Goal: Task Accomplishment & Management: Complete application form

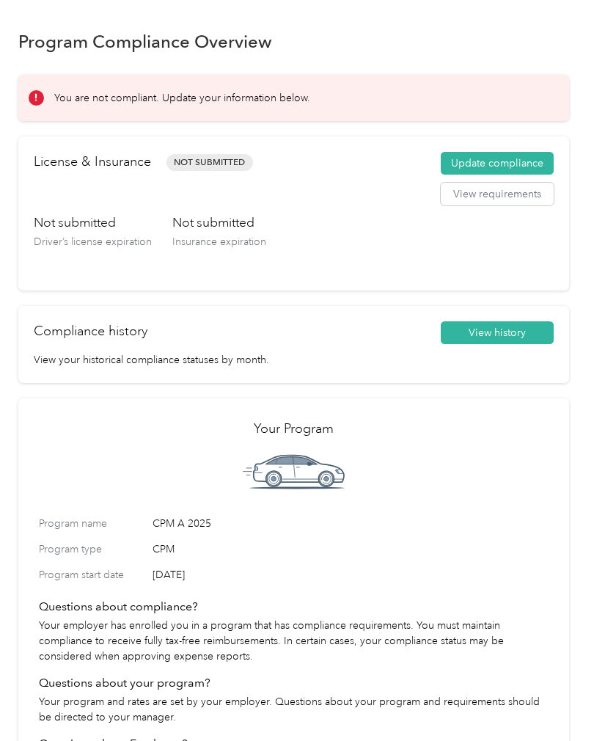
click at [500, 158] on button "Update compliance" at bounding box center [497, 163] width 113 height 23
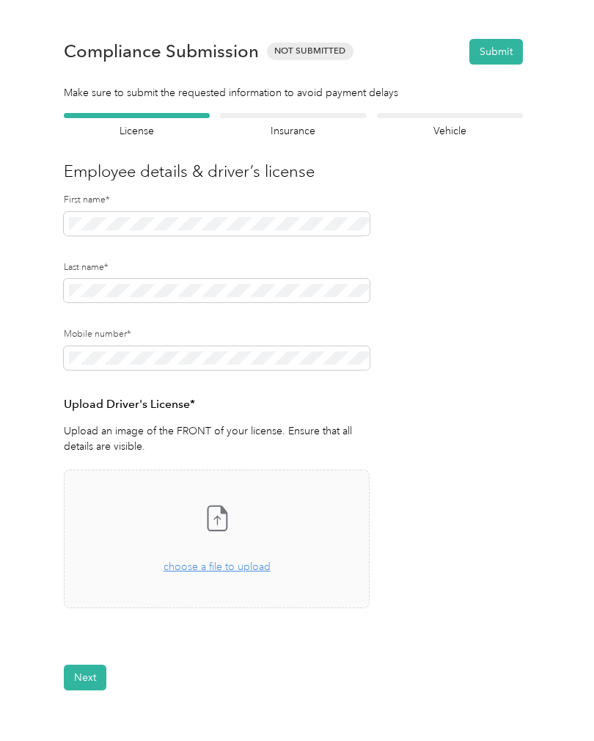
click at [233, 557] on div "Drag and drop your file here, or choose a file to upload" at bounding box center [217, 559] width 107 height 32
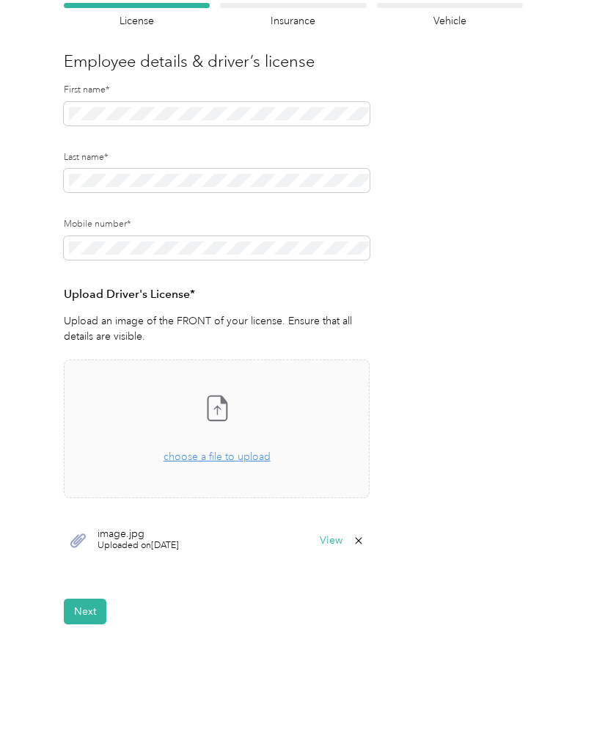
scroll to position [117, 0]
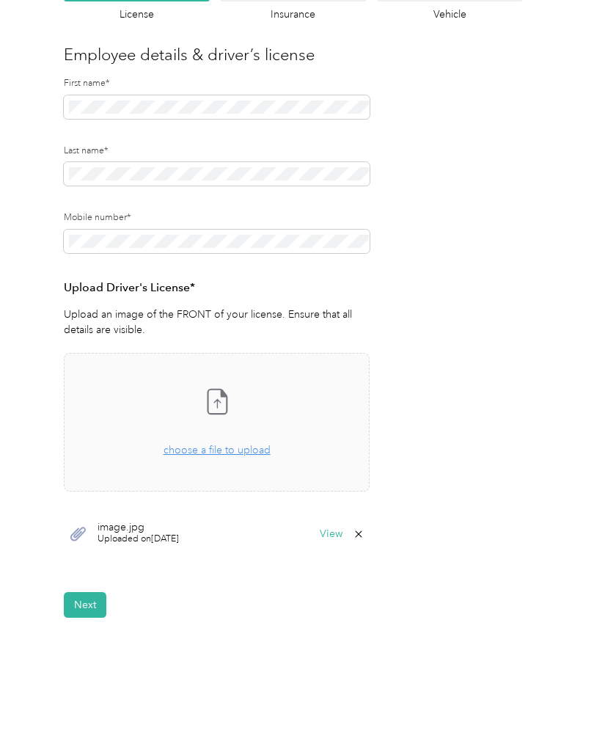
click at [142, 534] on span "Uploaded on 9/3/2025" at bounding box center [138, 539] width 81 height 13
click at [329, 533] on button "View" at bounding box center [331, 534] width 23 height 10
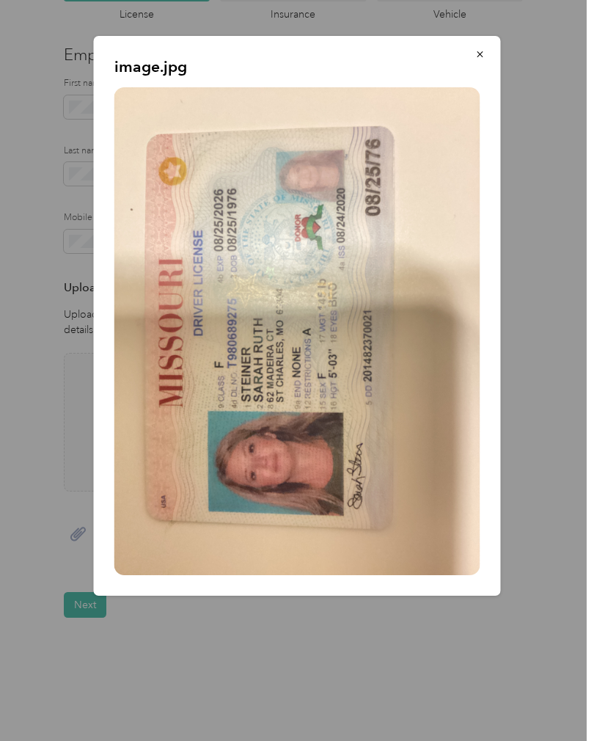
click at [483, 56] on icon "button" at bounding box center [480, 54] width 10 height 10
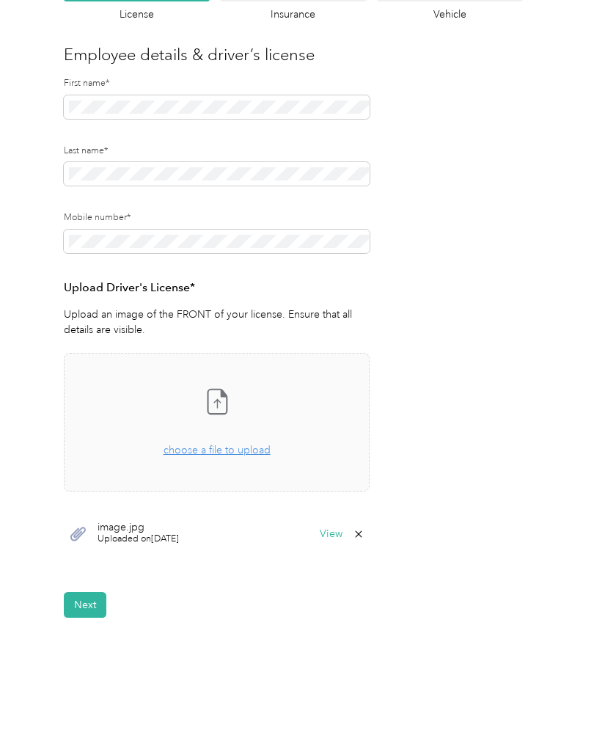
click at [87, 609] on button "Next" at bounding box center [85, 605] width 43 height 26
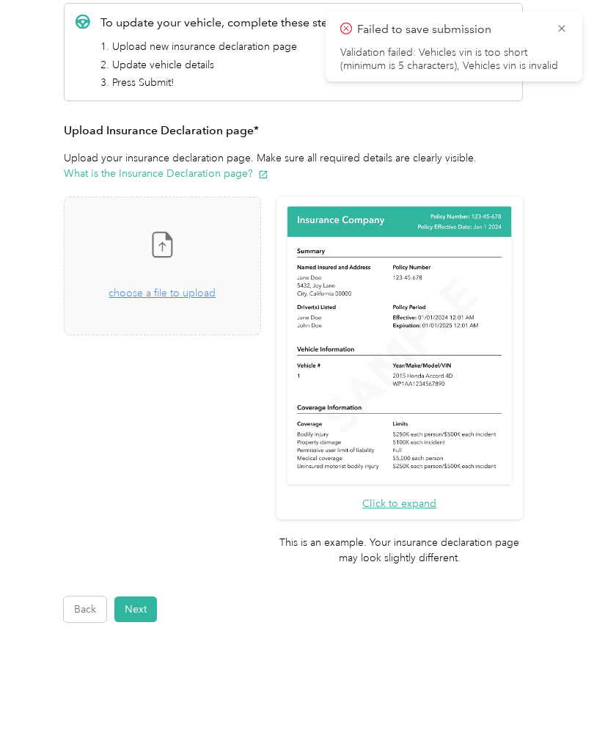
scroll to position [190, 0]
click at [557, 23] on icon at bounding box center [562, 28] width 12 height 13
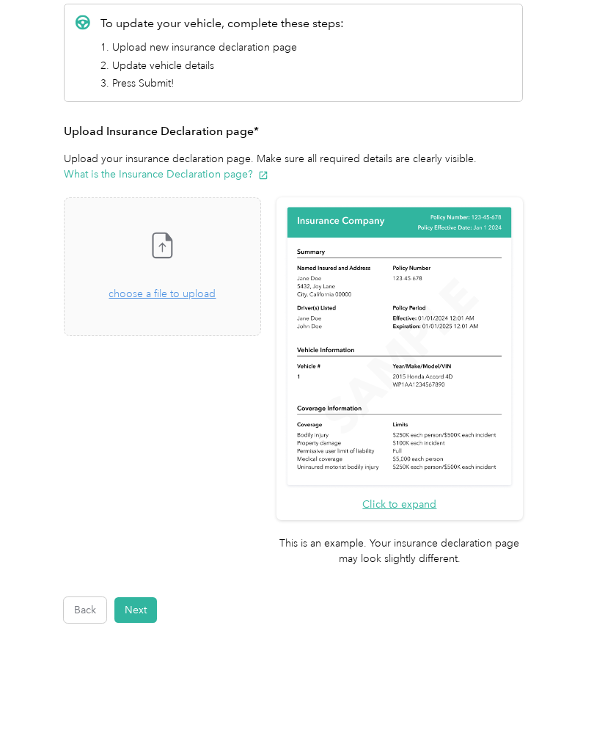
click at [88, 597] on button "Back" at bounding box center [85, 610] width 43 height 26
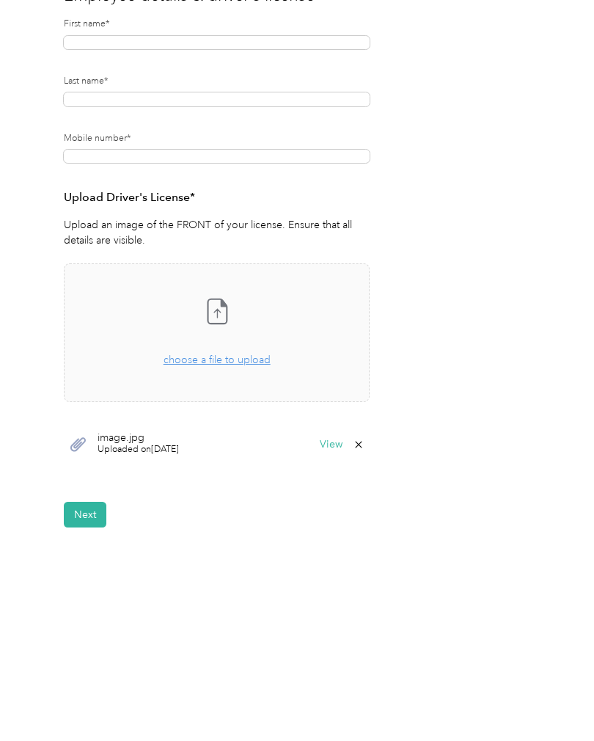
scroll to position [153, 0]
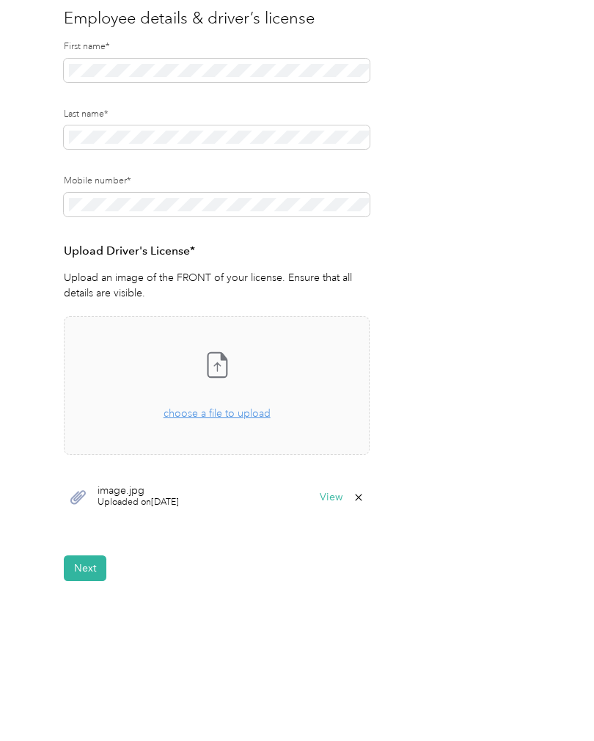
click at [83, 559] on button "Next" at bounding box center [85, 568] width 43 height 26
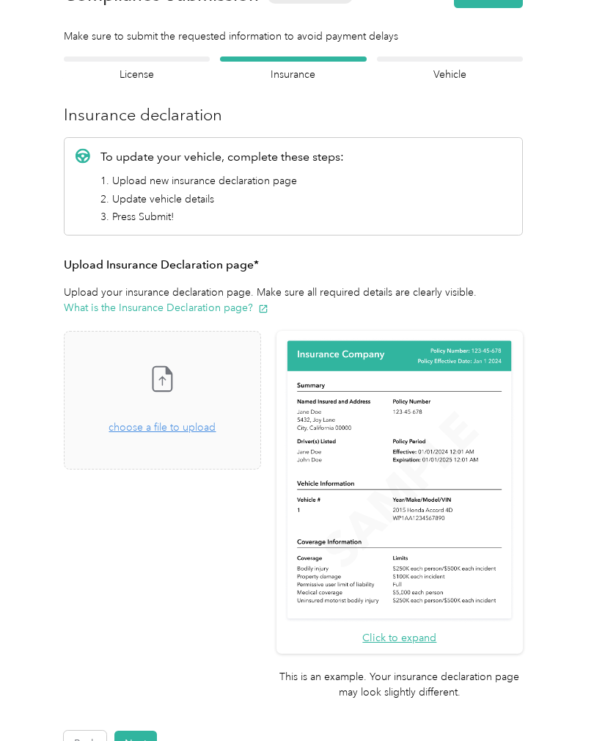
scroll to position [18, 0]
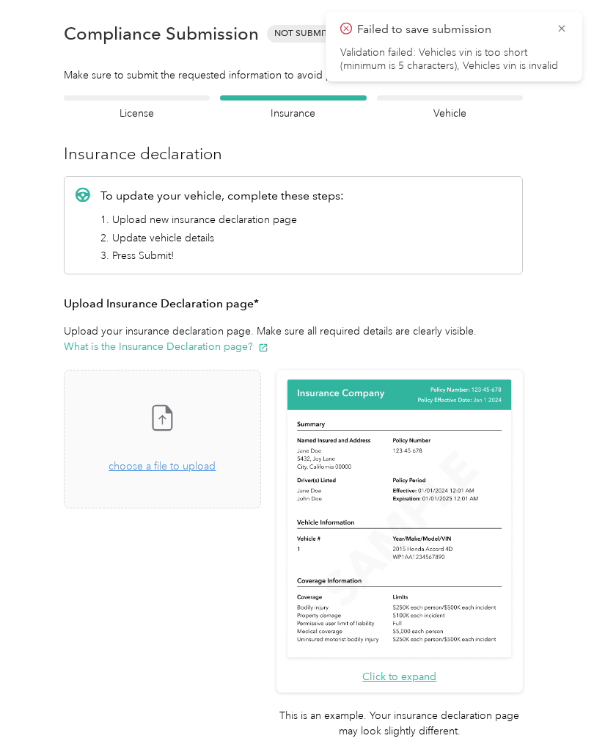
click at [558, 26] on icon at bounding box center [562, 28] width 12 height 13
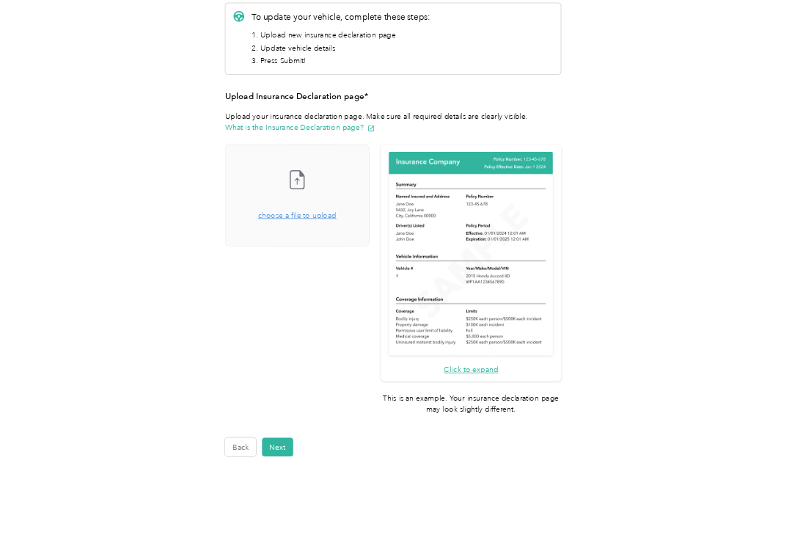
scroll to position [190, 0]
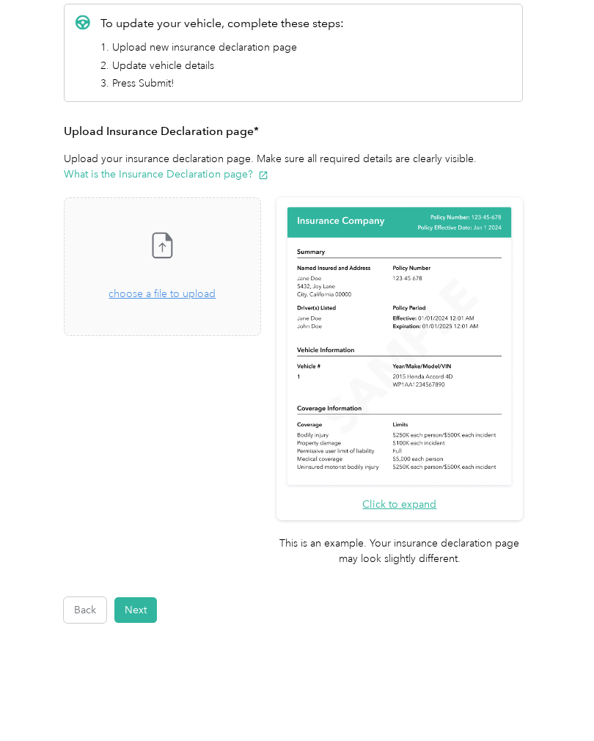
click at [202, 260] on div "Take a photo or choose a photo from your library Drag and drop your file here, …" at bounding box center [162, 267] width 172 height 114
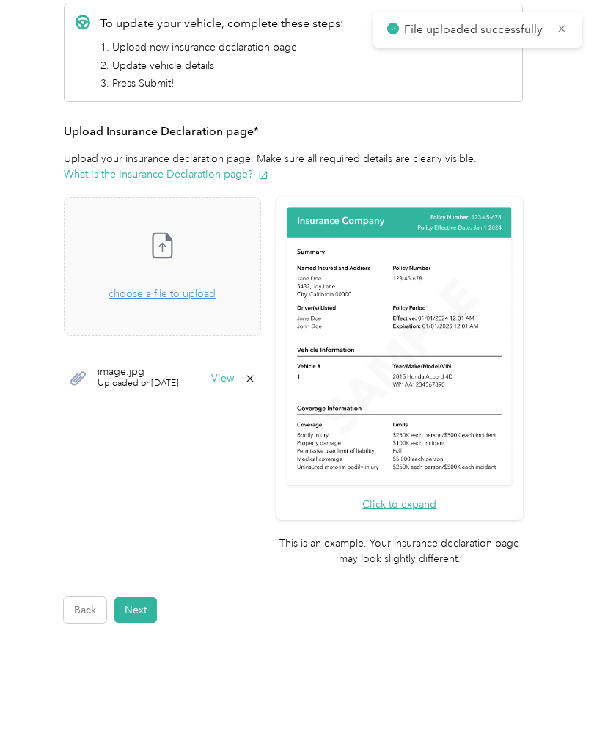
click at [192, 274] on div "Drag and drop your file here, or choose a file to upload" at bounding box center [162, 286] width 107 height 32
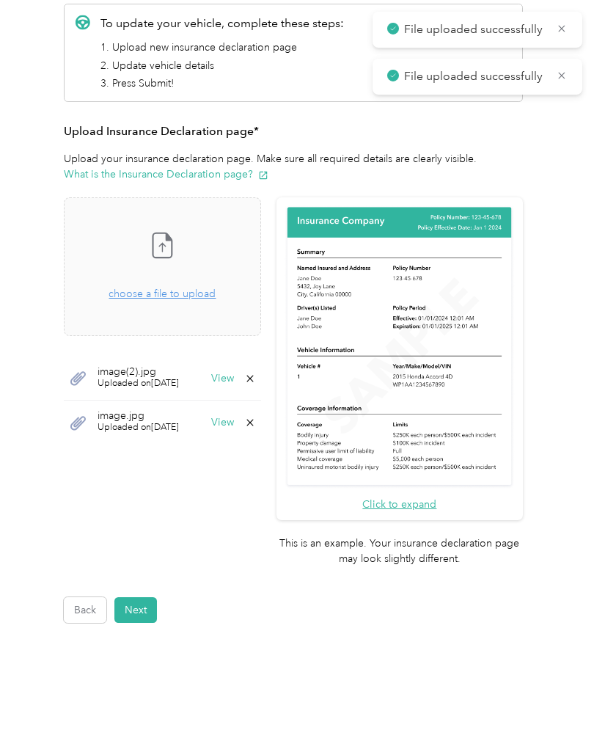
click at [191, 285] on div "Drag and drop your file here, or choose a file to upload" at bounding box center [162, 286] width 107 height 32
click at [203, 288] on span "choose a file to upload" at bounding box center [162, 294] width 107 height 12
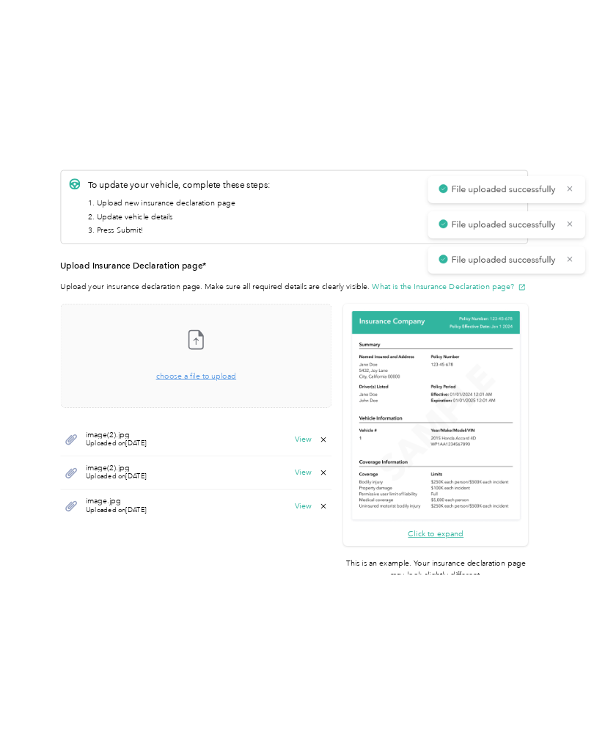
scroll to position [0, 0]
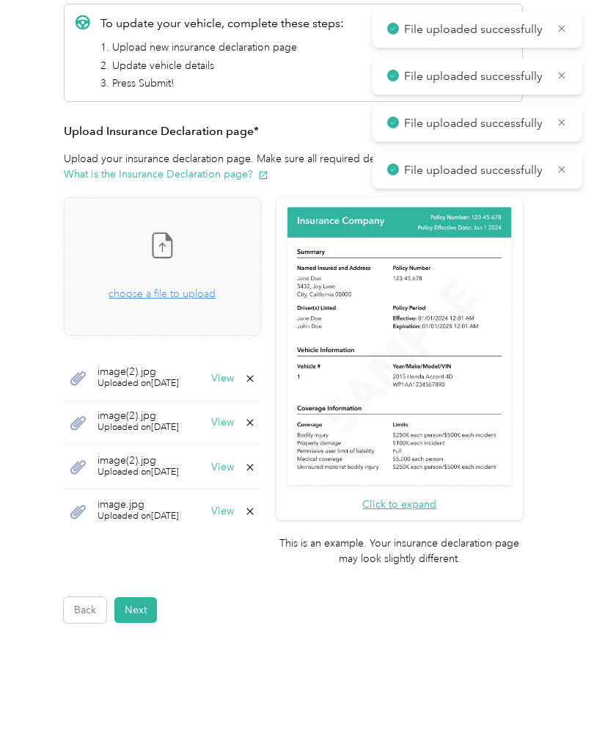
click at [144, 597] on button "Next" at bounding box center [135, 610] width 43 height 26
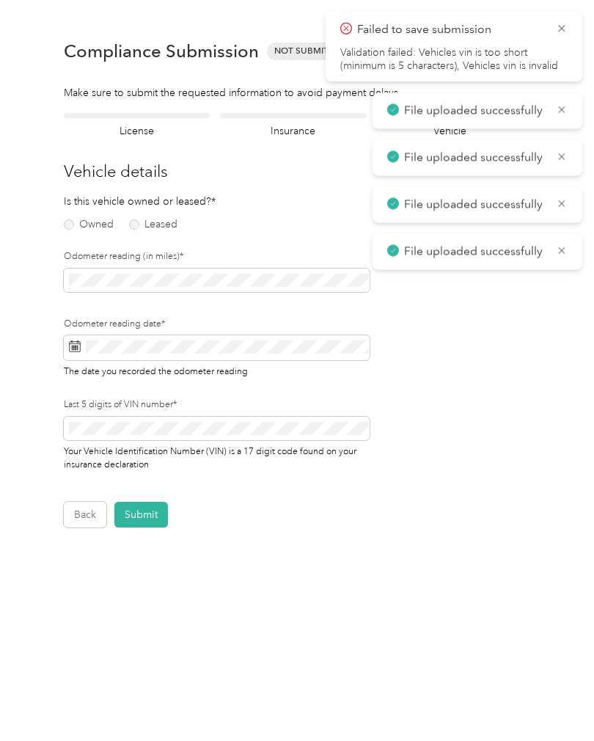
click at [564, 29] on icon at bounding box center [562, 28] width 12 height 13
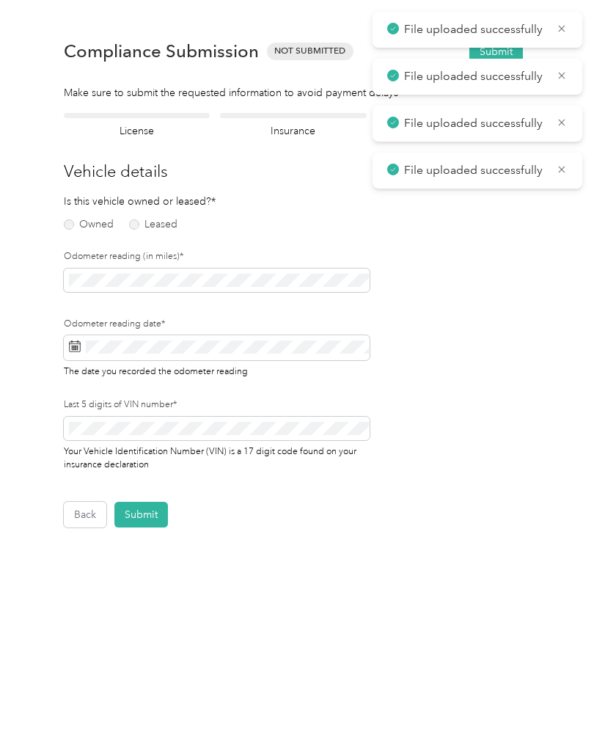
click at [70, 222] on label "Owned" at bounding box center [89, 224] width 50 height 10
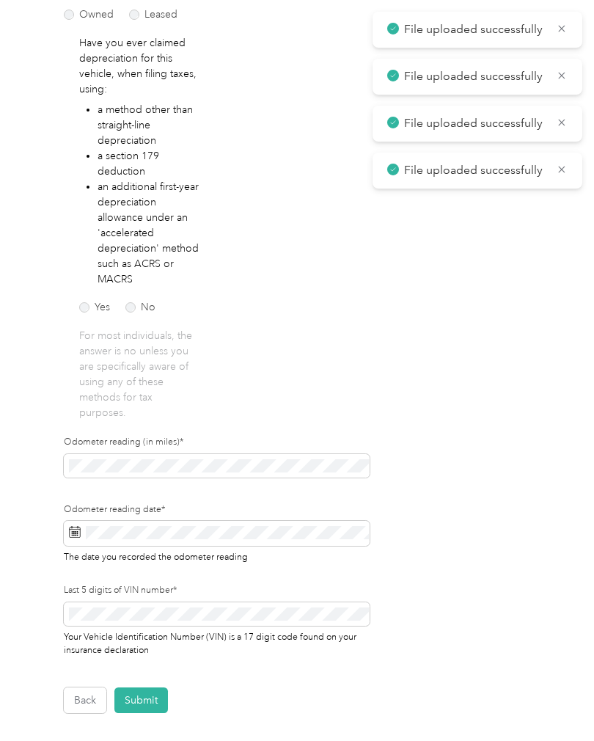
scroll to position [211, 0]
click at [135, 305] on label "No" at bounding box center [140, 306] width 30 height 10
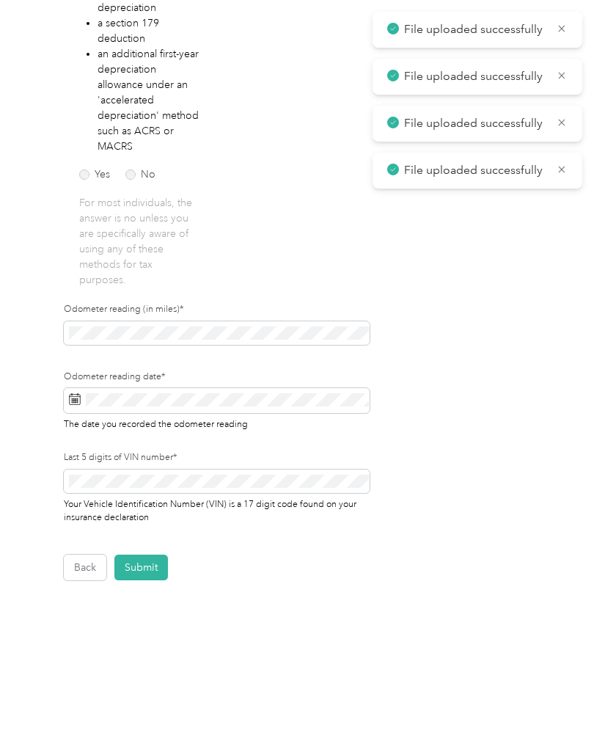
scroll to position [342, 0]
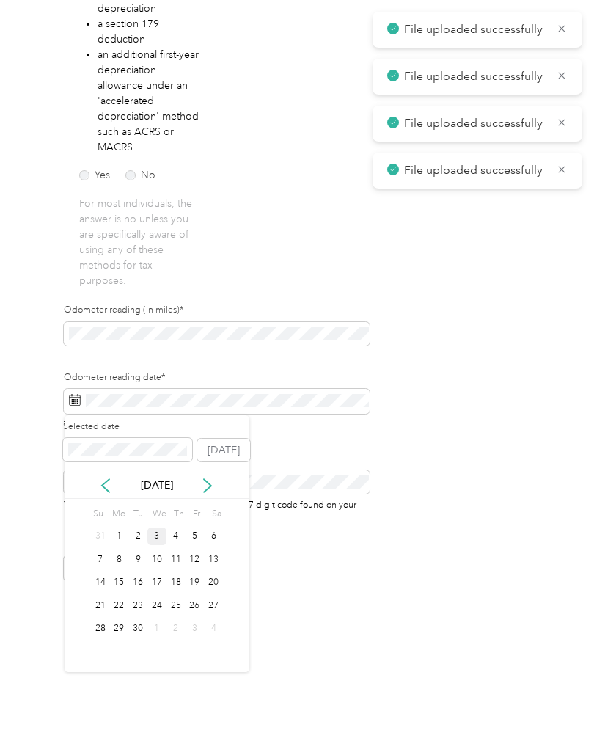
click at [164, 527] on div "3" at bounding box center [156, 536] width 19 height 18
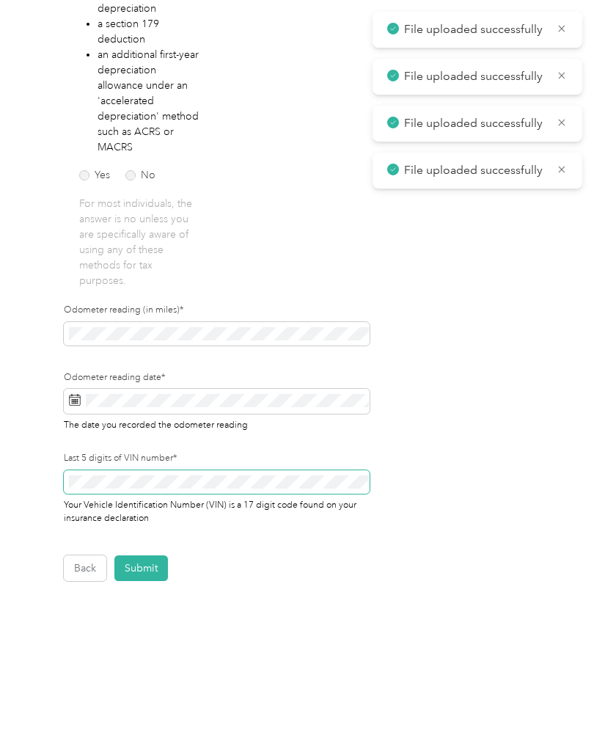
scroll to position [18, 0]
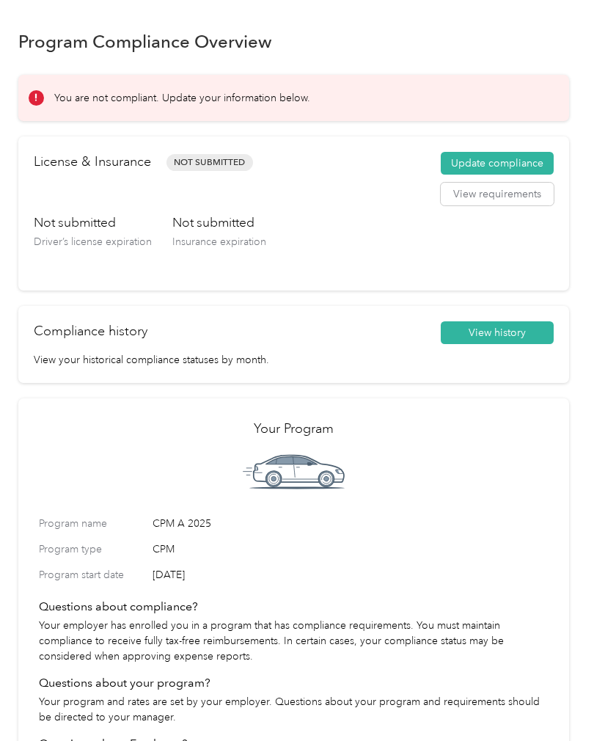
click at [502, 171] on button "Update compliance" at bounding box center [497, 163] width 113 height 23
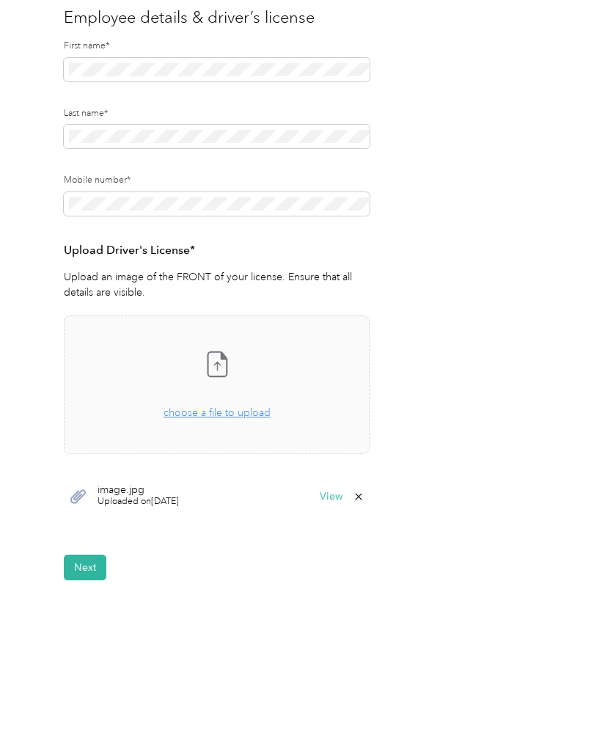
scroll to position [153, 0]
click at [96, 555] on button "Next" at bounding box center [85, 568] width 43 height 26
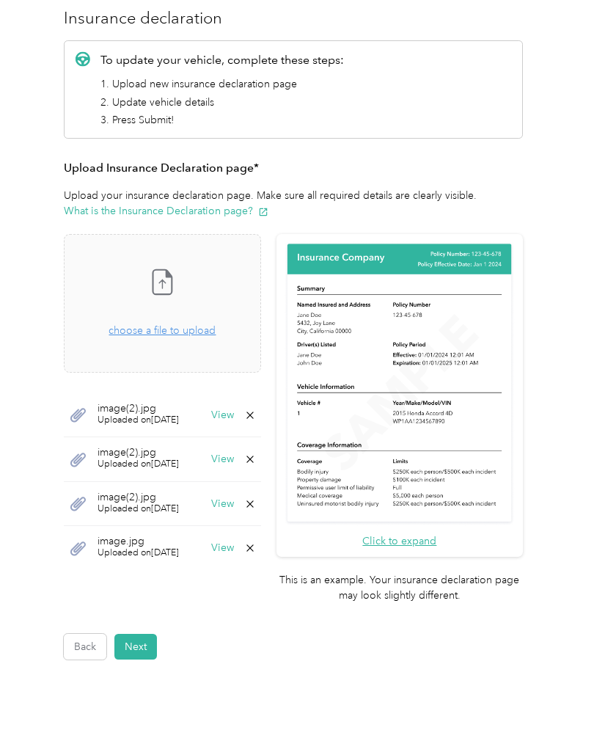
click at [144, 634] on button "Next" at bounding box center [135, 647] width 43 height 26
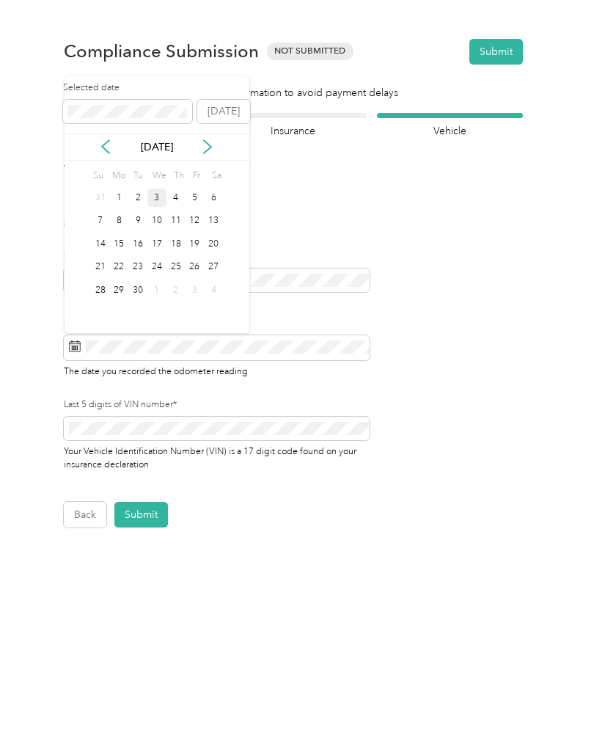
click at [344, 201] on div "Is this vehicle owned or leased?* Owned Leased Odometer reading (in miles)* Odo…" at bounding box center [217, 343] width 306 height 298
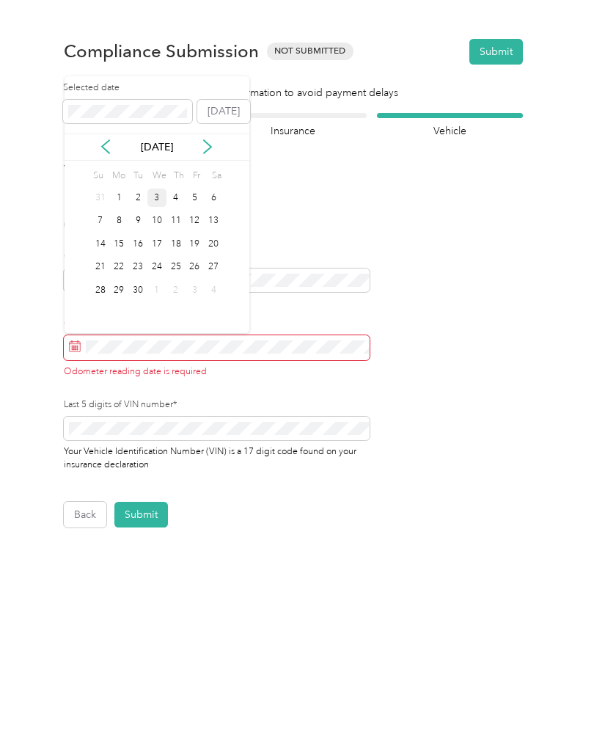
click at [160, 200] on div "3" at bounding box center [156, 198] width 19 height 18
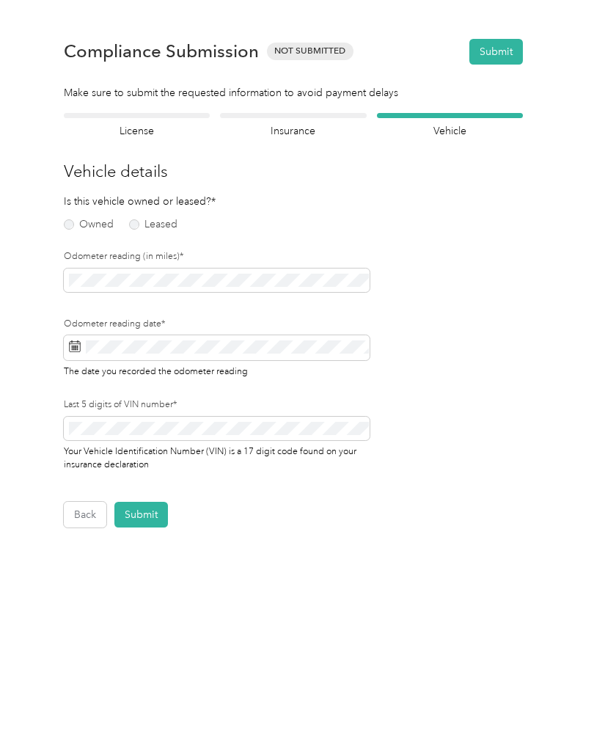
click at [194, 443] on span "Your Vehicle Identification Number (VIN) is a 17 digit code found on your insur…" at bounding box center [210, 456] width 293 height 26
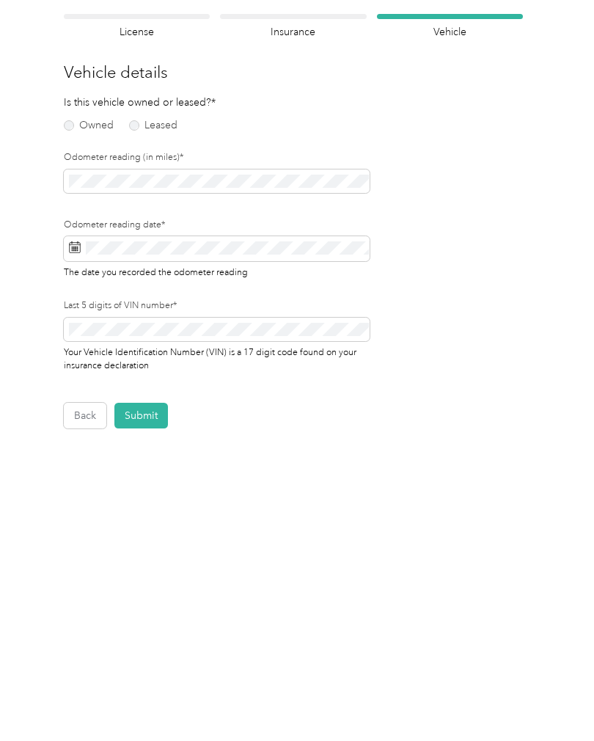
click at [71, 423] on div "Back Home Compliance overview Compliance submission Compliance Submission Not S…" at bounding box center [293, 334] width 587 height 668
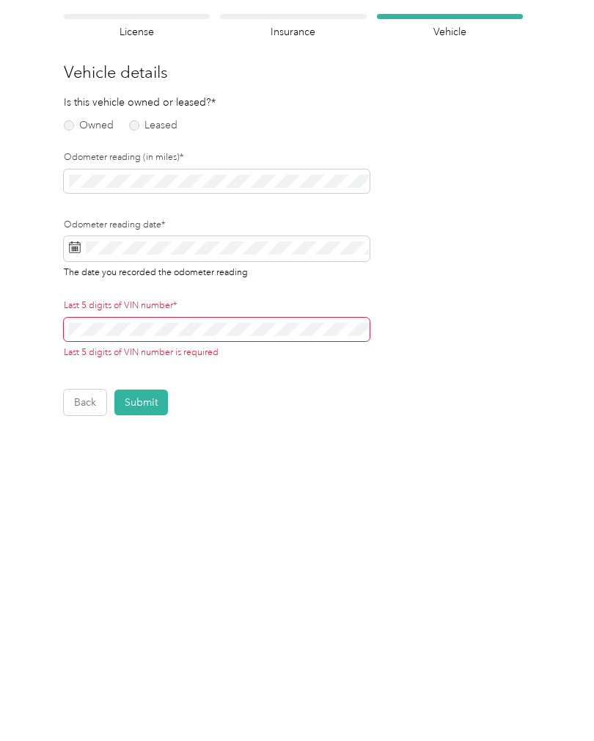
scroll to position [51, 0]
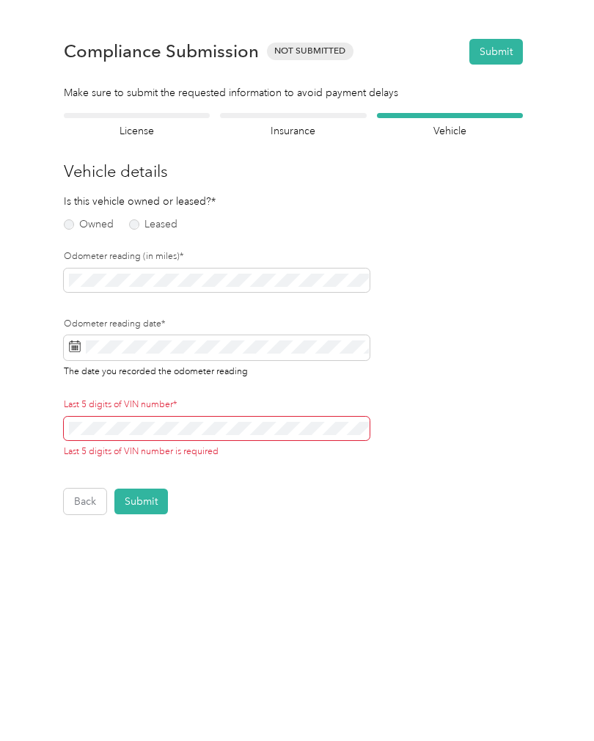
click at [79, 489] on button "Back" at bounding box center [85, 502] width 43 height 26
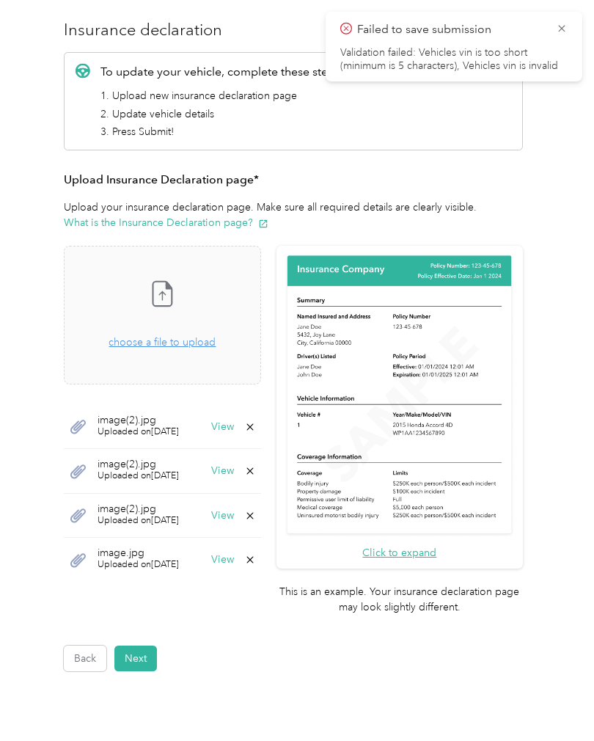
scroll to position [144, 0]
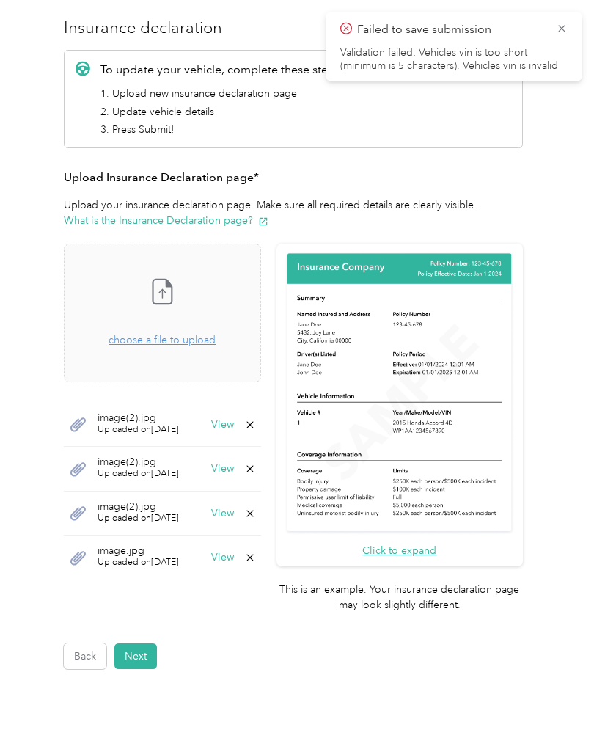
click at [82, 643] on button "Back" at bounding box center [85, 656] width 43 height 26
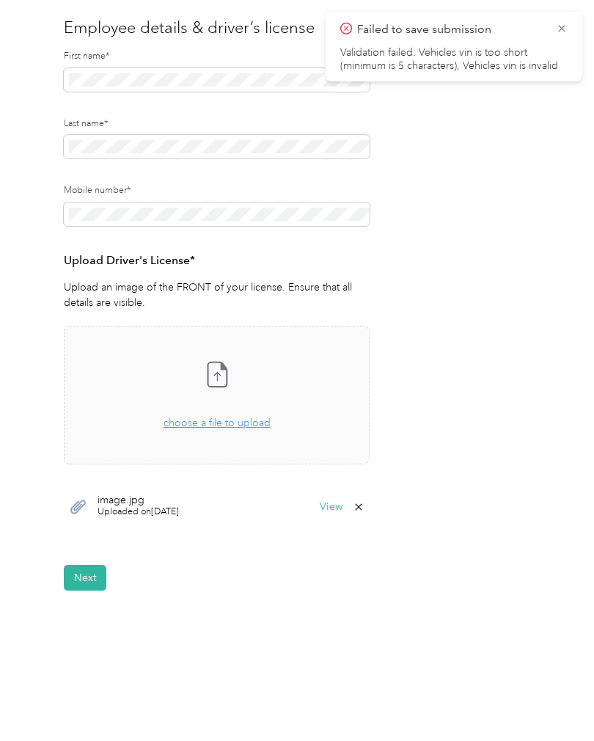
click at [98, 566] on button "Next" at bounding box center [85, 578] width 43 height 26
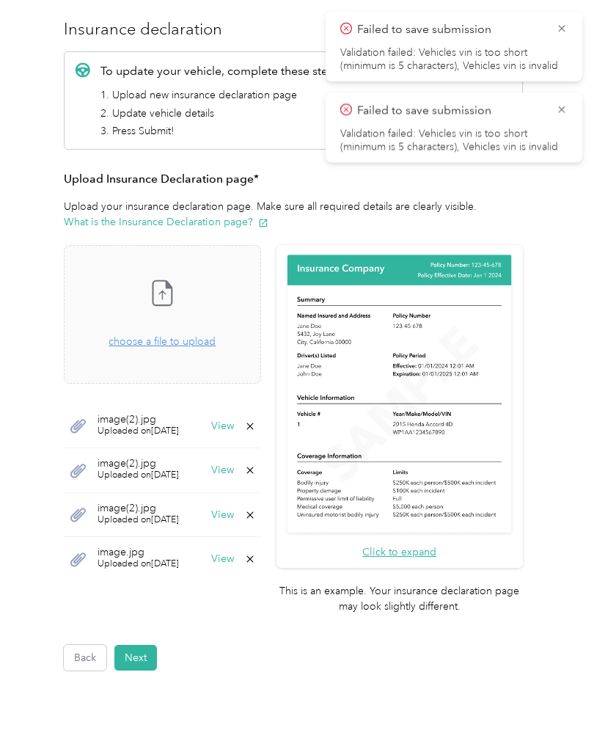
scroll to position [142, 0]
click at [142, 645] on button "Next" at bounding box center [135, 658] width 43 height 26
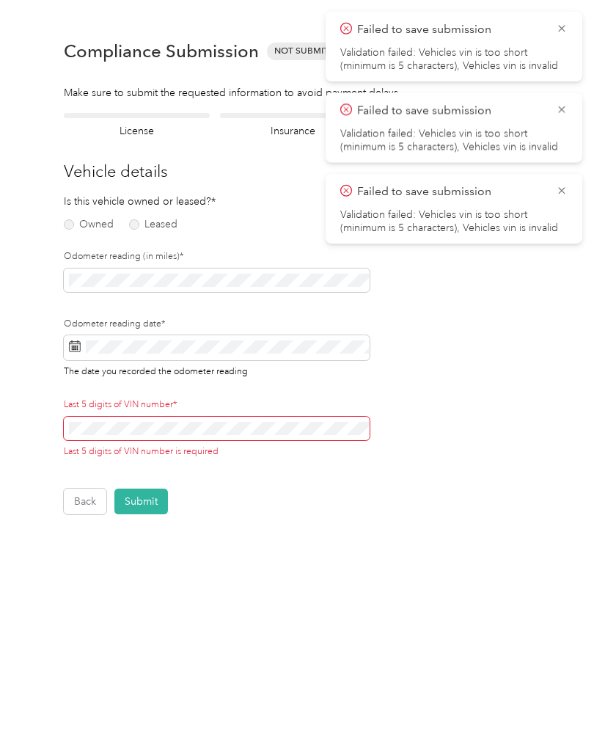
click at [246, 445] on div "Last 5 digits of VIN number is required" at bounding box center [217, 451] width 306 height 13
click at [557, 40] on div "Failed to save submission Validation failed: Vehicles vin is too short (minimum…" at bounding box center [453, 47] width 227 height 52
click at [566, 23] on icon at bounding box center [562, 28] width 12 height 13
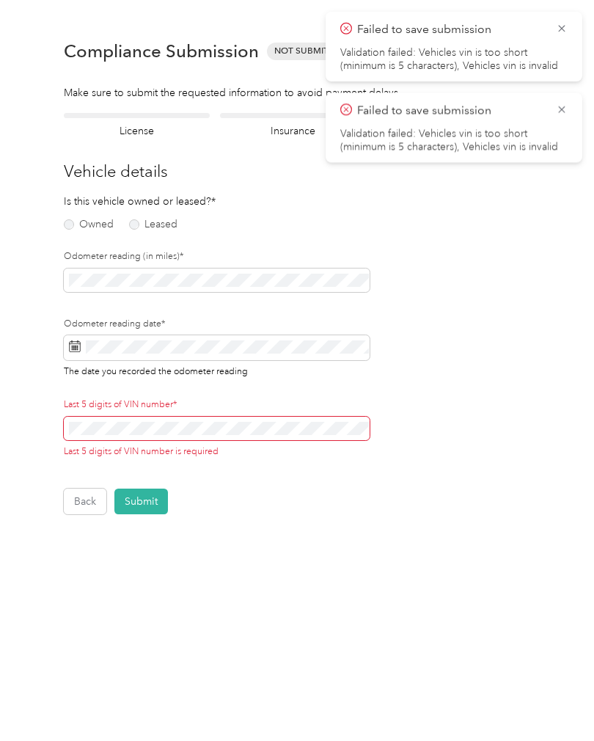
click at [560, 34] on icon at bounding box center [562, 28] width 12 height 13
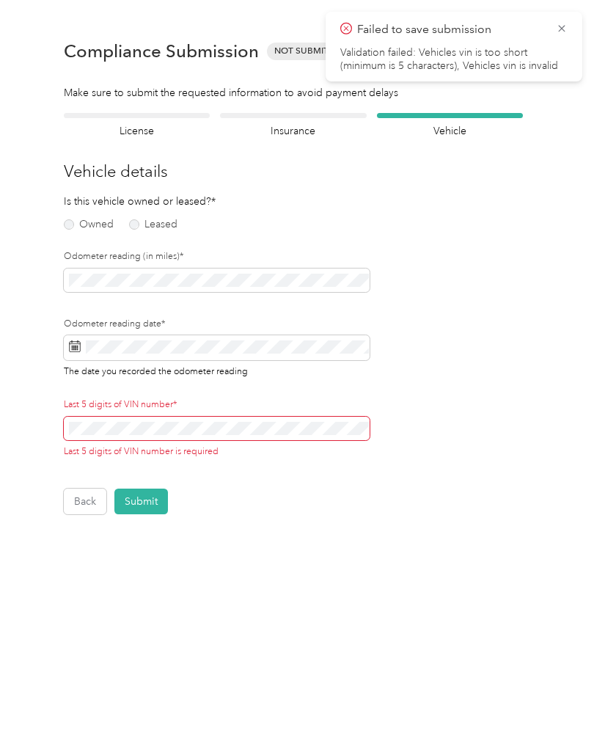
click at [562, 46] on li "Validation failed: Vehicles vin is too short (minimum is 5 characters), Vehicle…" at bounding box center [453, 59] width 227 height 26
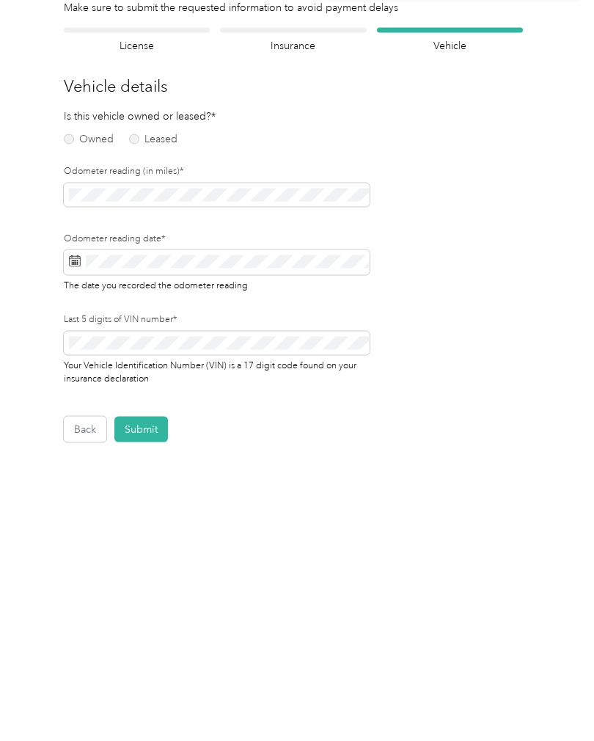
click at [149, 502] on button "Submit" at bounding box center [141, 515] width 54 height 26
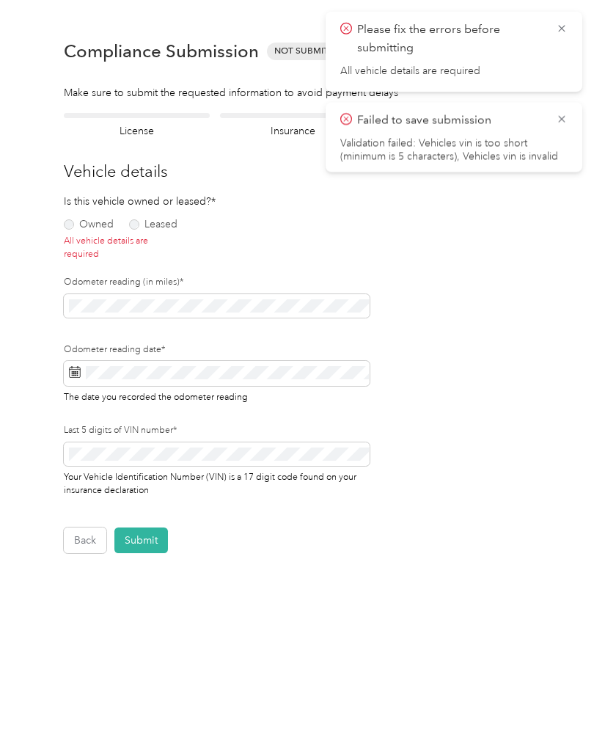
click at [156, 527] on button "Submit" at bounding box center [141, 540] width 54 height 26
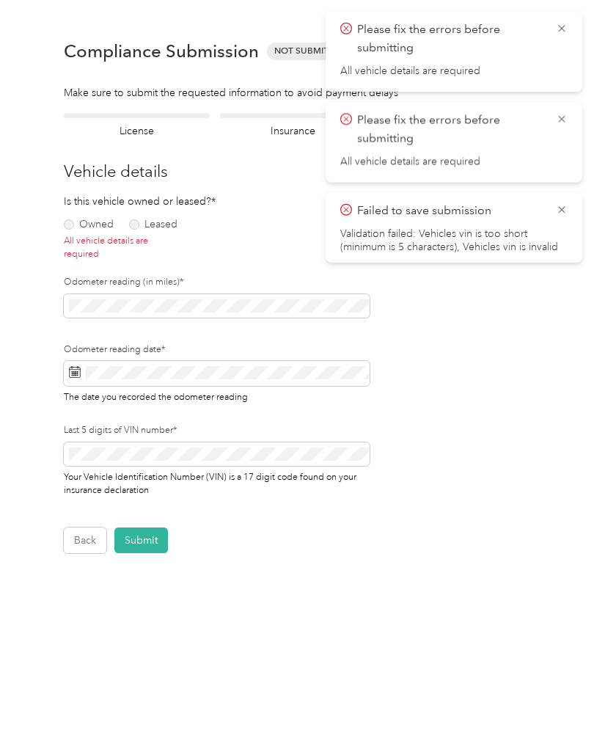
click at [564, 32] on icon at bounding box center [562, 28] width 12 height 13
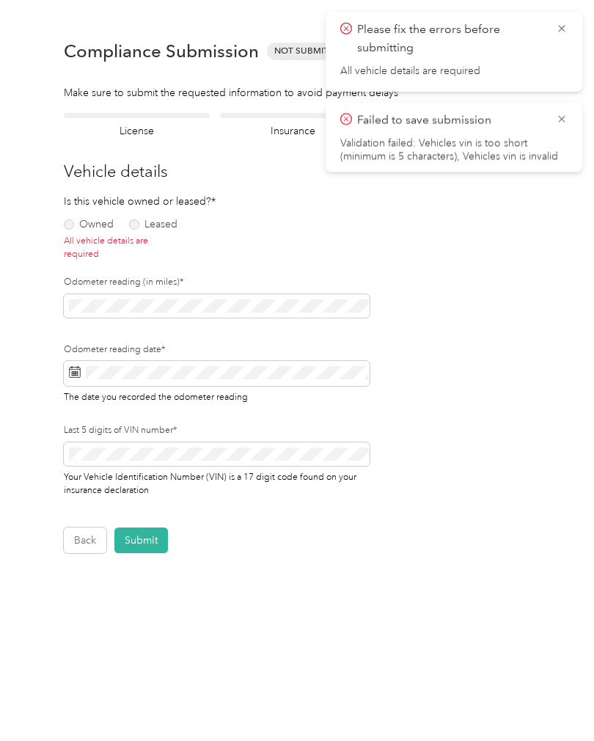
click at [569, 43] on div "Please fix the errors before submitting All vehicle details are required" at bounding box center [454, 52] width 257 height 80
click at [567, 34] on icon at bounding box center [562, 28] width 12 height 13
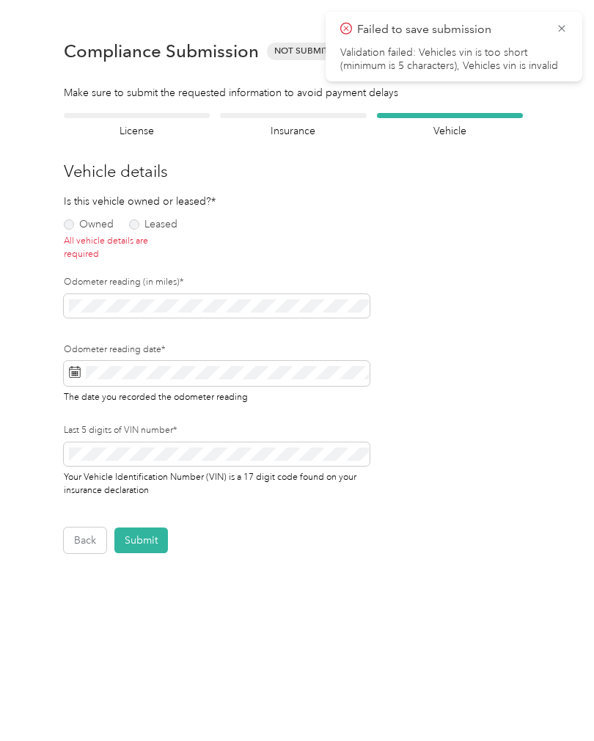
click at [565, 31] on icon at bounding box center [562, 28] width 12 height 13
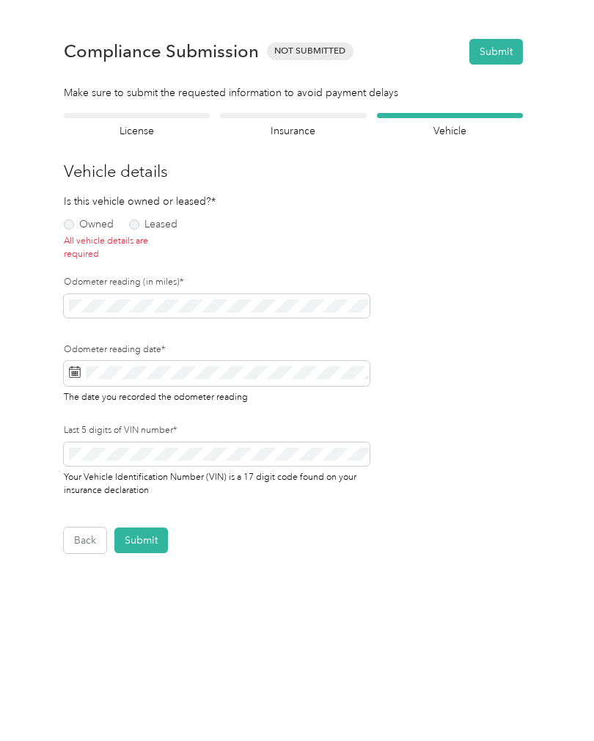
scroll to position [0, 0]
click at [511, 59] on button "Submit" at bounding box center [496, 52] width 54 height 26
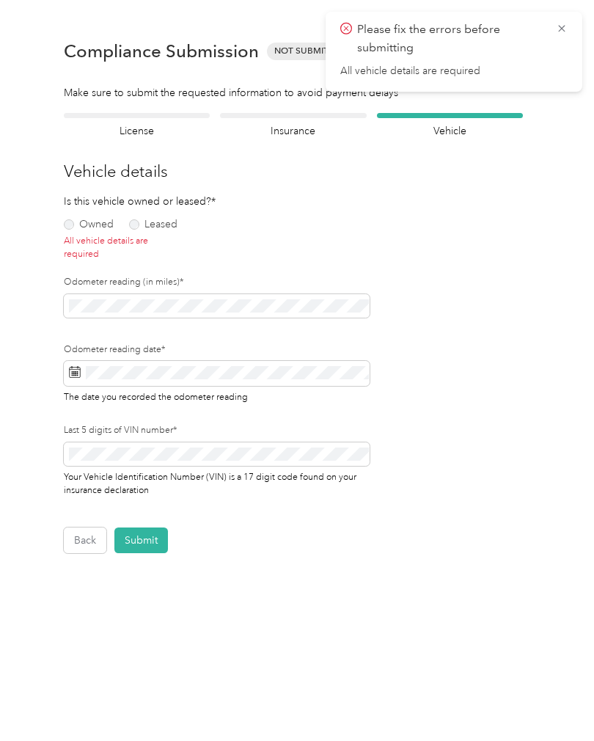
click at [566, 31] on icon at bounding box center [562, 28] width 12 height 13
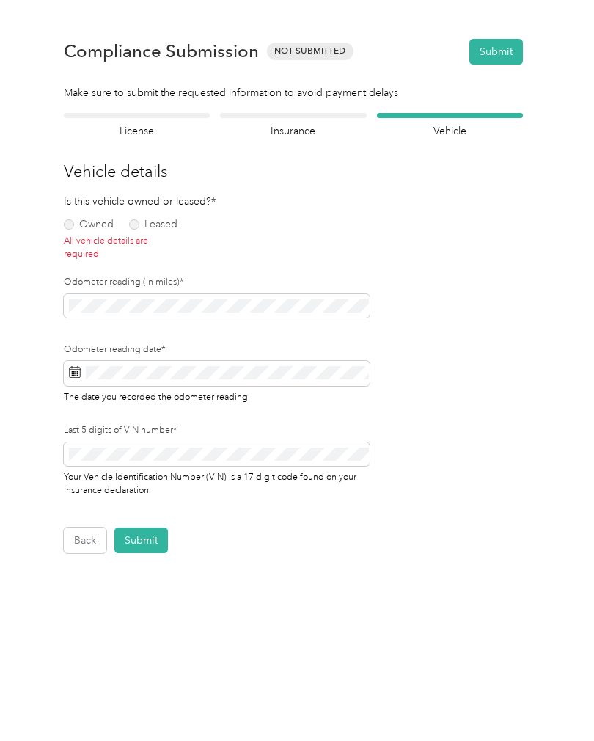
click at [79, 228] on label "Owned" at bounding box center [89, 224] width 50 height 10
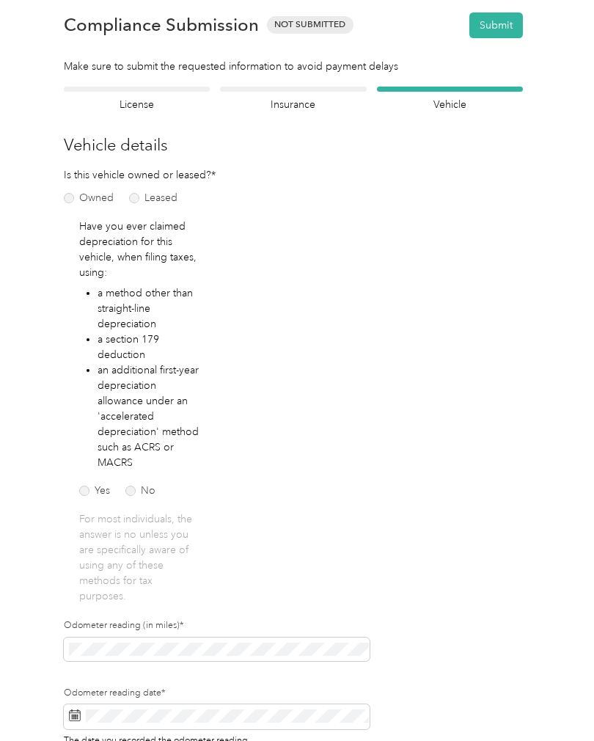
scroll to position [26, 0]
click at [142, 495] on label "No" at bounding box center [140, 491] width 30 height 10
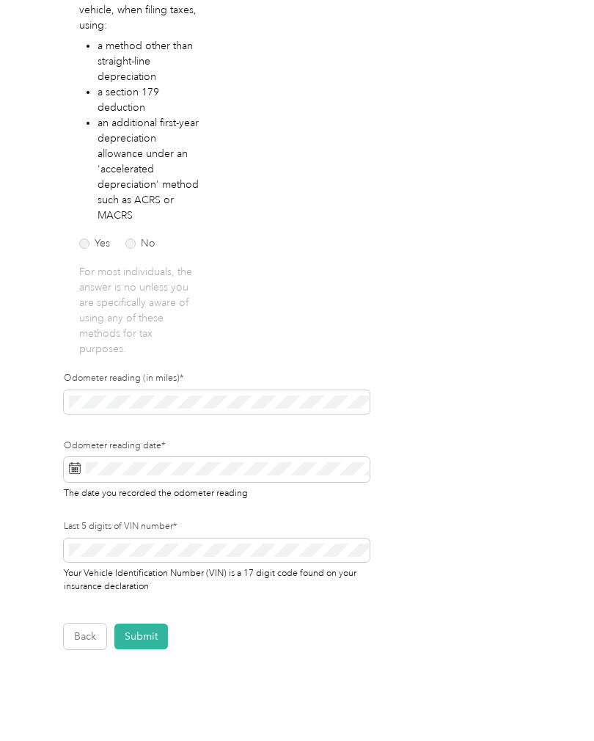
click at [155, 635] on button "Submit" at bounding box center [141, 637] width 54 height 26
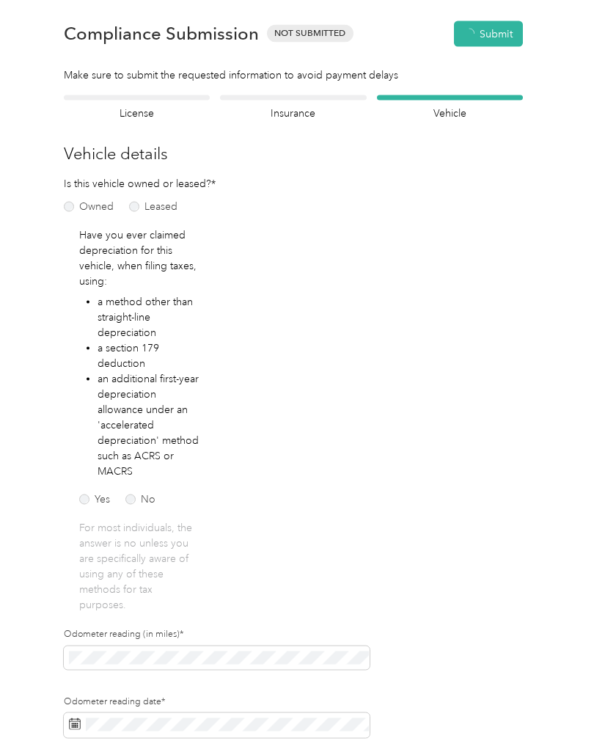
scroll to position [1, 0]
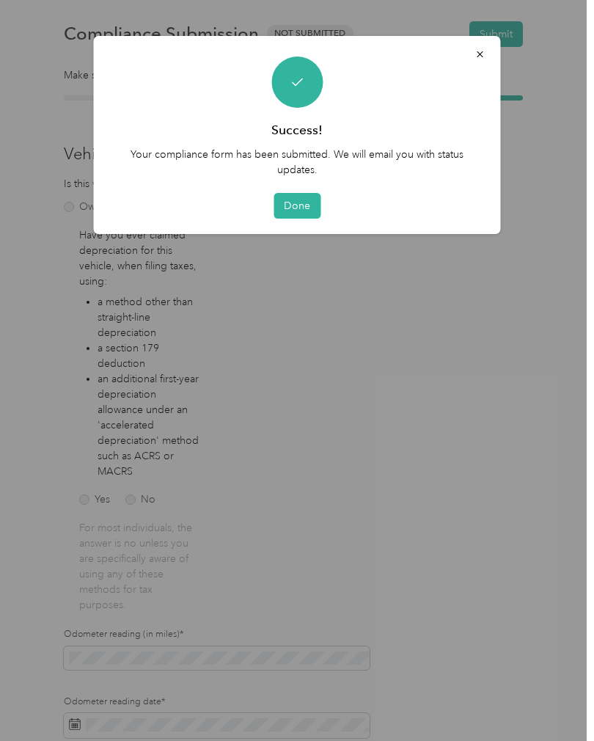
click at [307, 211] on button "Done" at bounding box center [297, 206] width 47 height 26
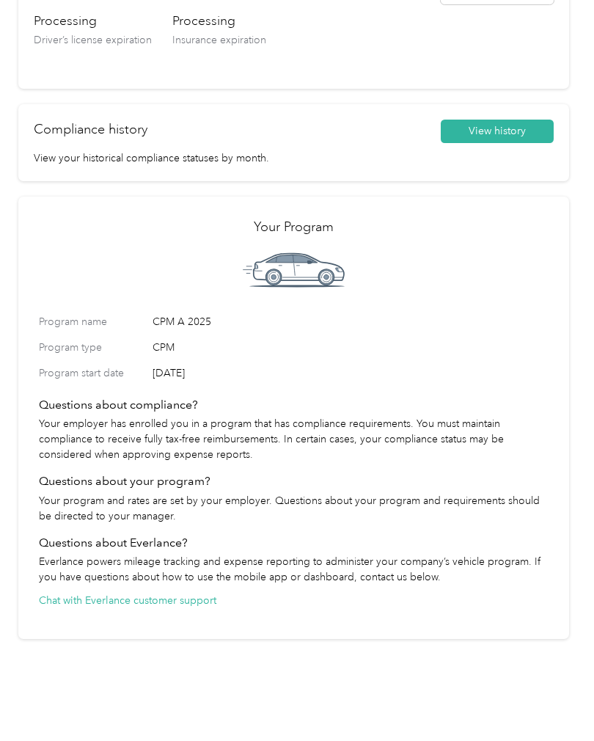
scroll to position [286, 0]
